Goal: Task Accomplishment & Management: Complete application form

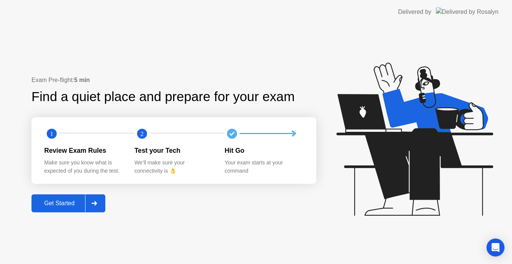
click at [70, 202] on div "Get Started" at bounding box center [59, 203] width 51 height 7
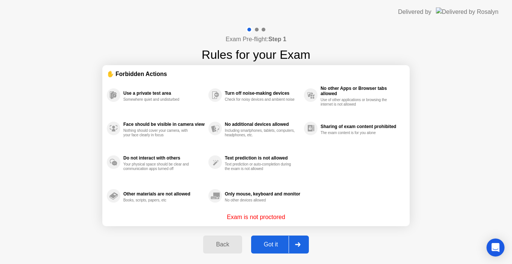
click at [276, 250] on button "Got it" at bounding box center [280, 245] width 58 height 18
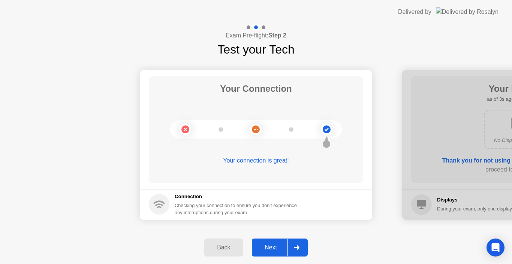
click at [268, 245] on div "Next" at bounding box center [270, 247] width 33 height 7
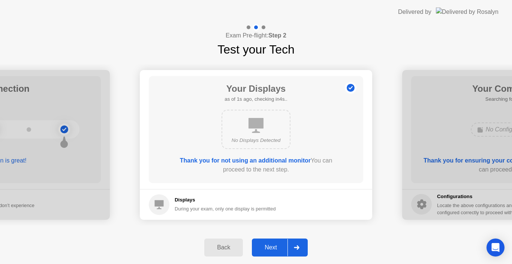
click at [268, 245] on div "Next" at bounding box center [270, 247] width 33 height 7
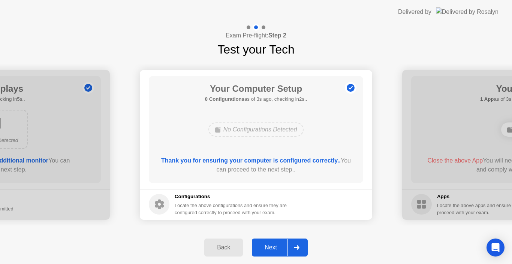
click at [277, 246] on div "Next" at bounding box center [270, 247] width 33 height 7
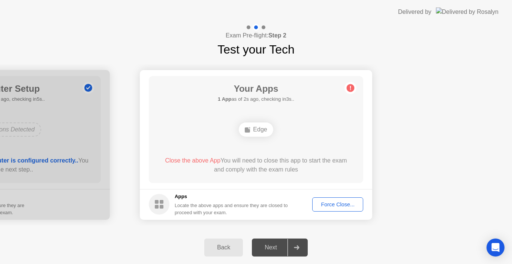
click at [337, 207] on div "Force Close..." at bounding box center [338, 205] width 46 height 6
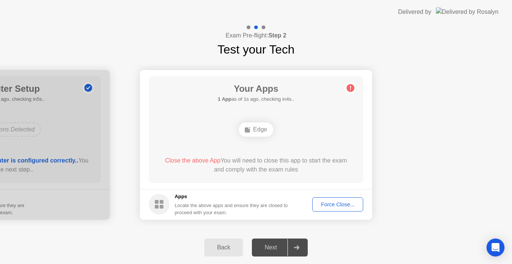
click at [334, 204] on div "Force Close..." at bounding box center [338, 205] width 46 height 6
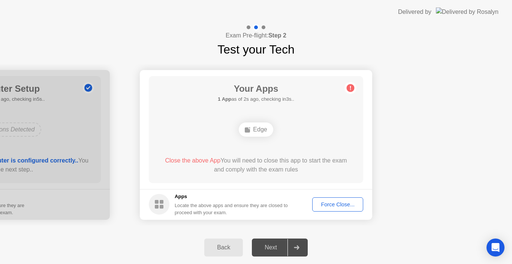
click at [270, 168] on div "Close the above App You will need to close this app to start the exam and compl…" at bounding box center [256, 165] width 193 height 18
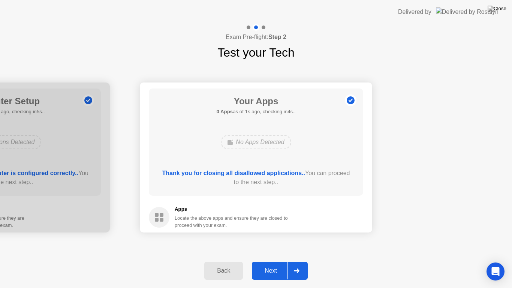
click at [270, 264] on div "Next" at bounding box center [270, 270] width 33 height 7
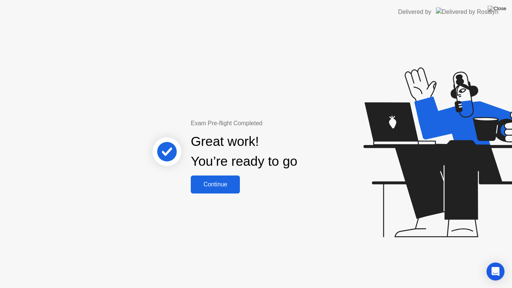
click at [199, 190] on button "Continue" at bounding box center [215, 184] width 49 height 18
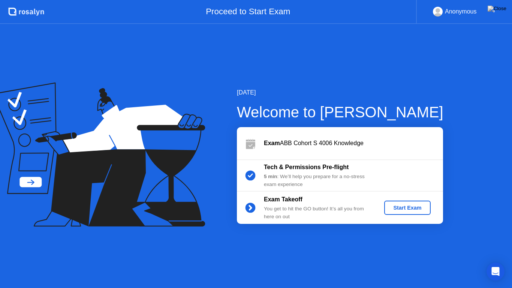
click at [394, 205] on div "Start Exam" at bounding box center [407, 208] width 40 height 6
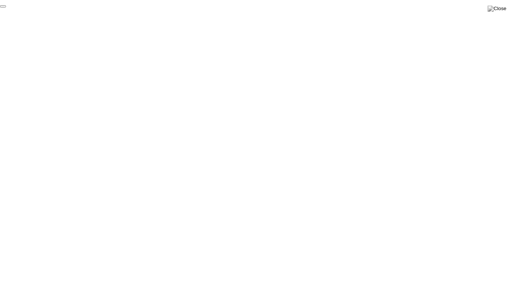
click div "End Proctoring Session"
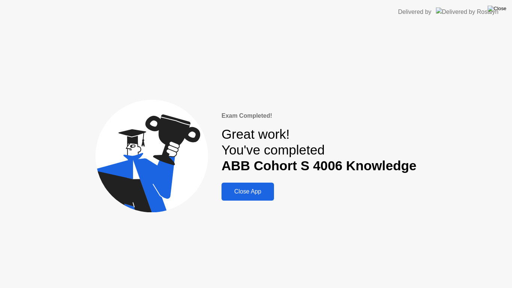
click at [502, 9] on img at bounding box center [497, 9] width 19 height 6
